Goal: Communication & Community: Ask a question

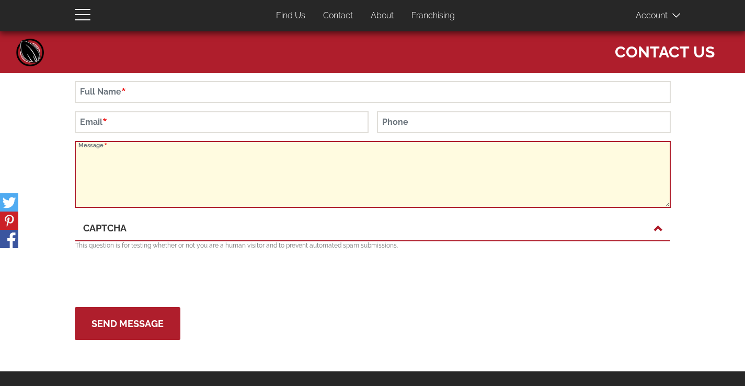
click at [165, 182] on textarea "Message" at bounding box center [373, 174] width 596 height 67
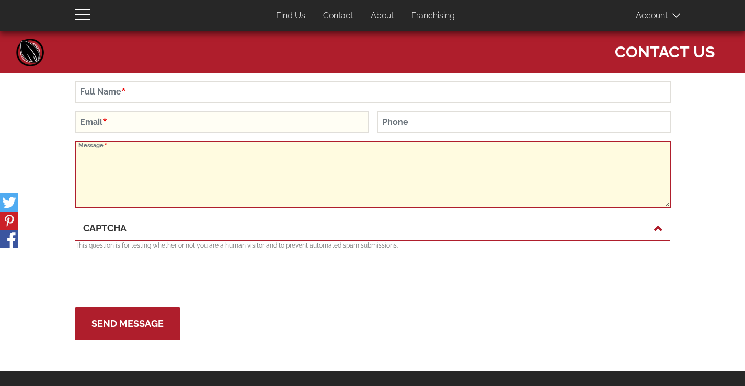
paste textarea "I'm in your area and would be happy to visit your business and submit a bid for…"
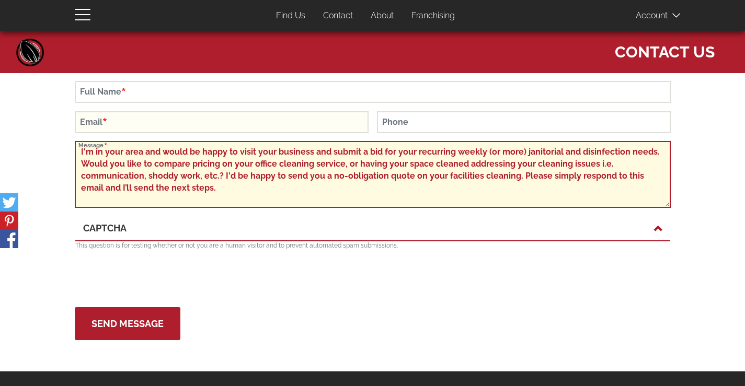
scroll to position [94, 0]
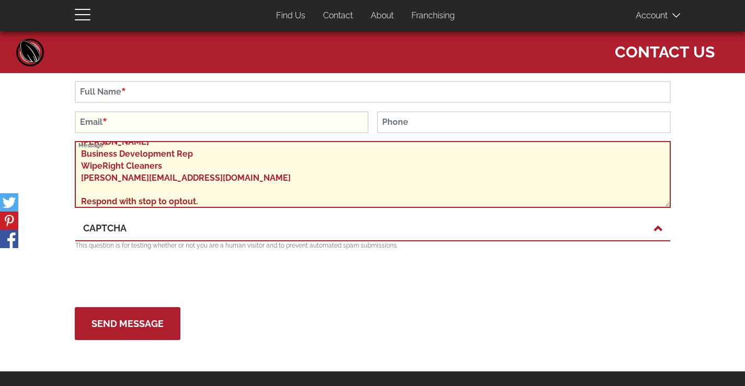
type textarea "I'm in your area and would be happy to visit your business and submit a bid for…"
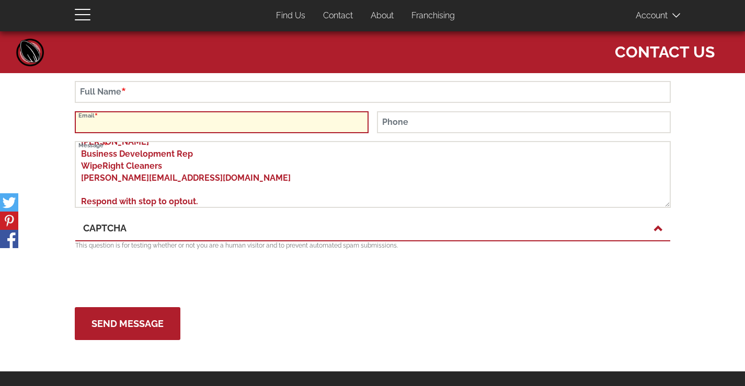
drag, startPoint x: 185, startPoint y: 126, endPoint x: 185, endPoint y: 133, distance: 6.8
click at [185, 126] on input "Email" at bounding box center [222, 122] width 294 height 22
type input "[PERSON_NAME][EMAIL_ADDRESS][DOMAIN_NAME]"
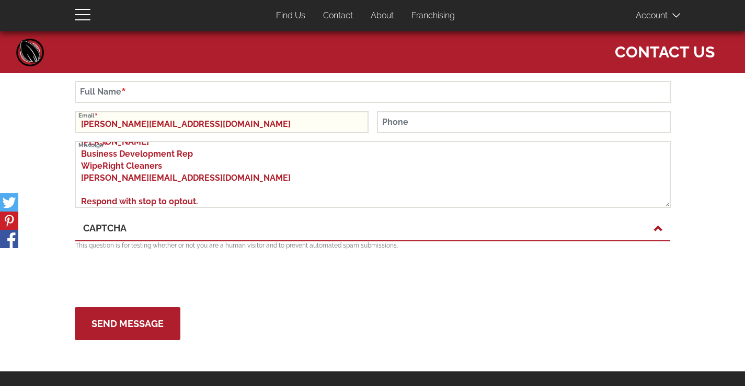
type input "[PERSON_NAME]"
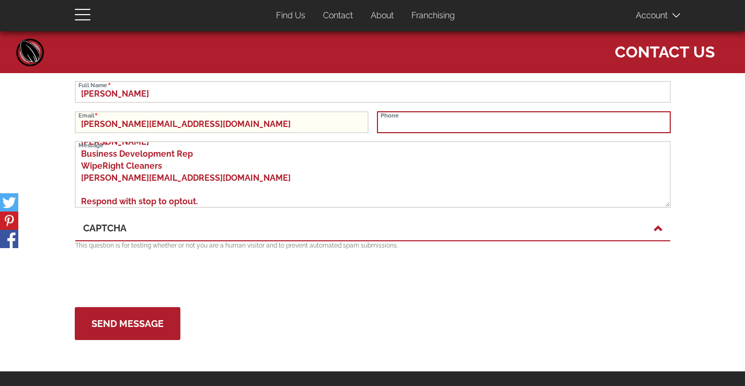
type input "6158027503"
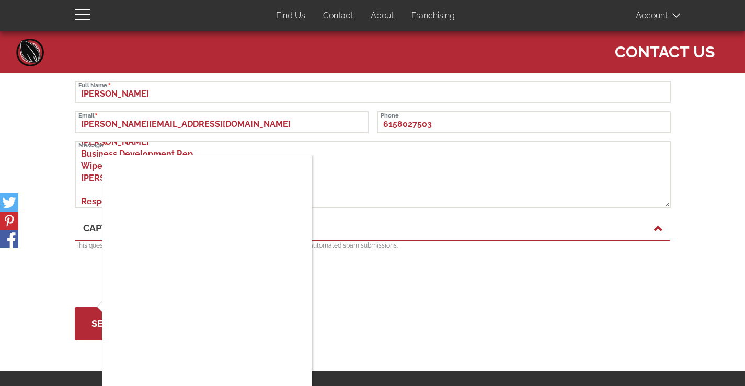
scroll to position [141, 0]
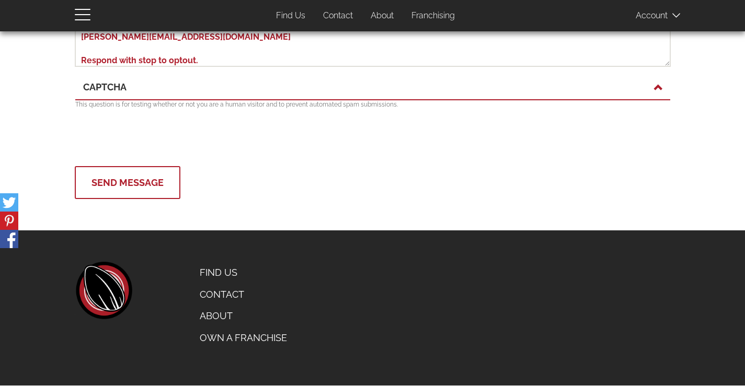
click at [137, 183] on button "Send Message" at bounding box center [128, 182] width 106 height 33
